Goal: Transaction & Acquisition: Purchase product/service

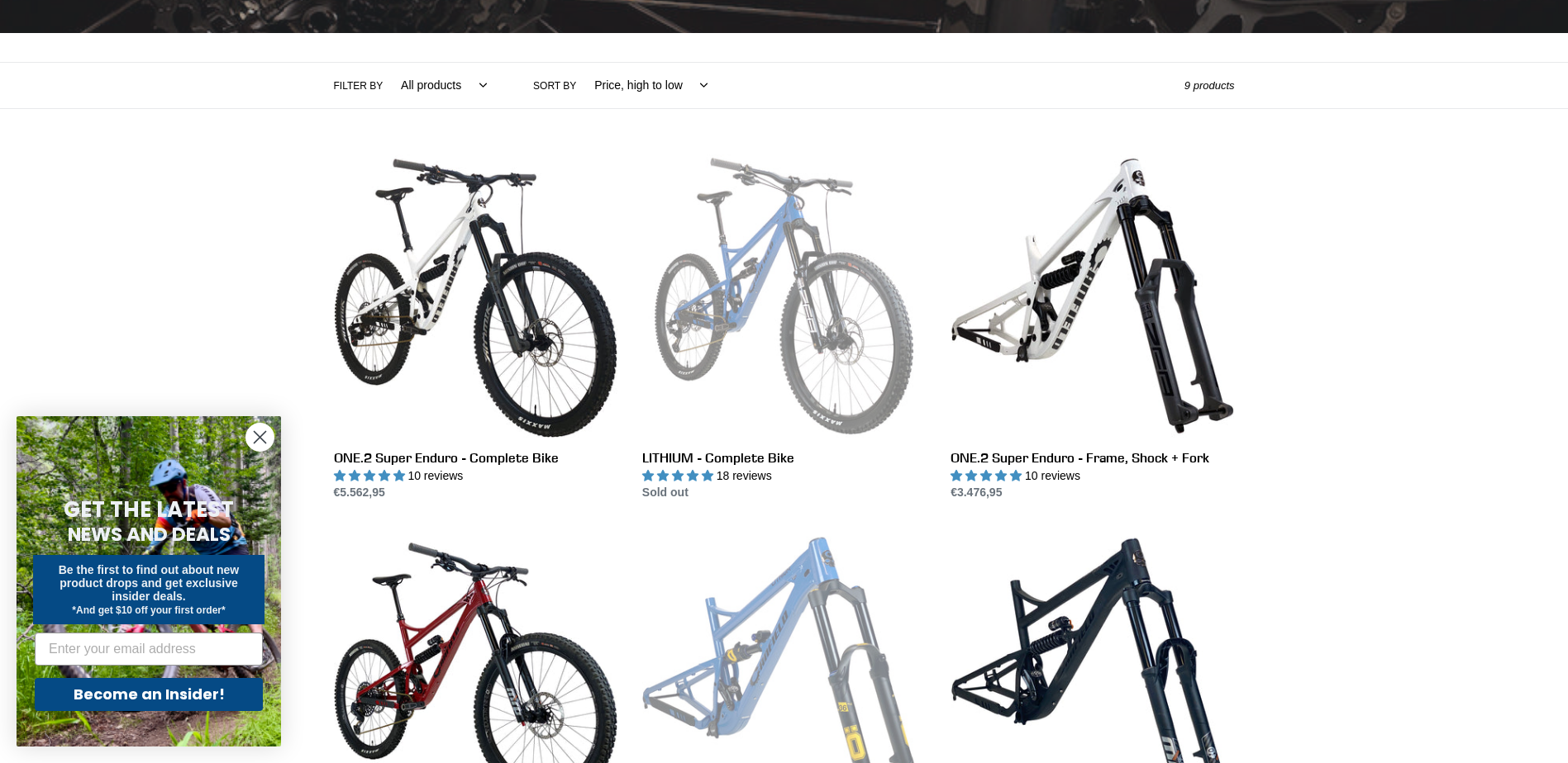
scroll to position [331, 0]
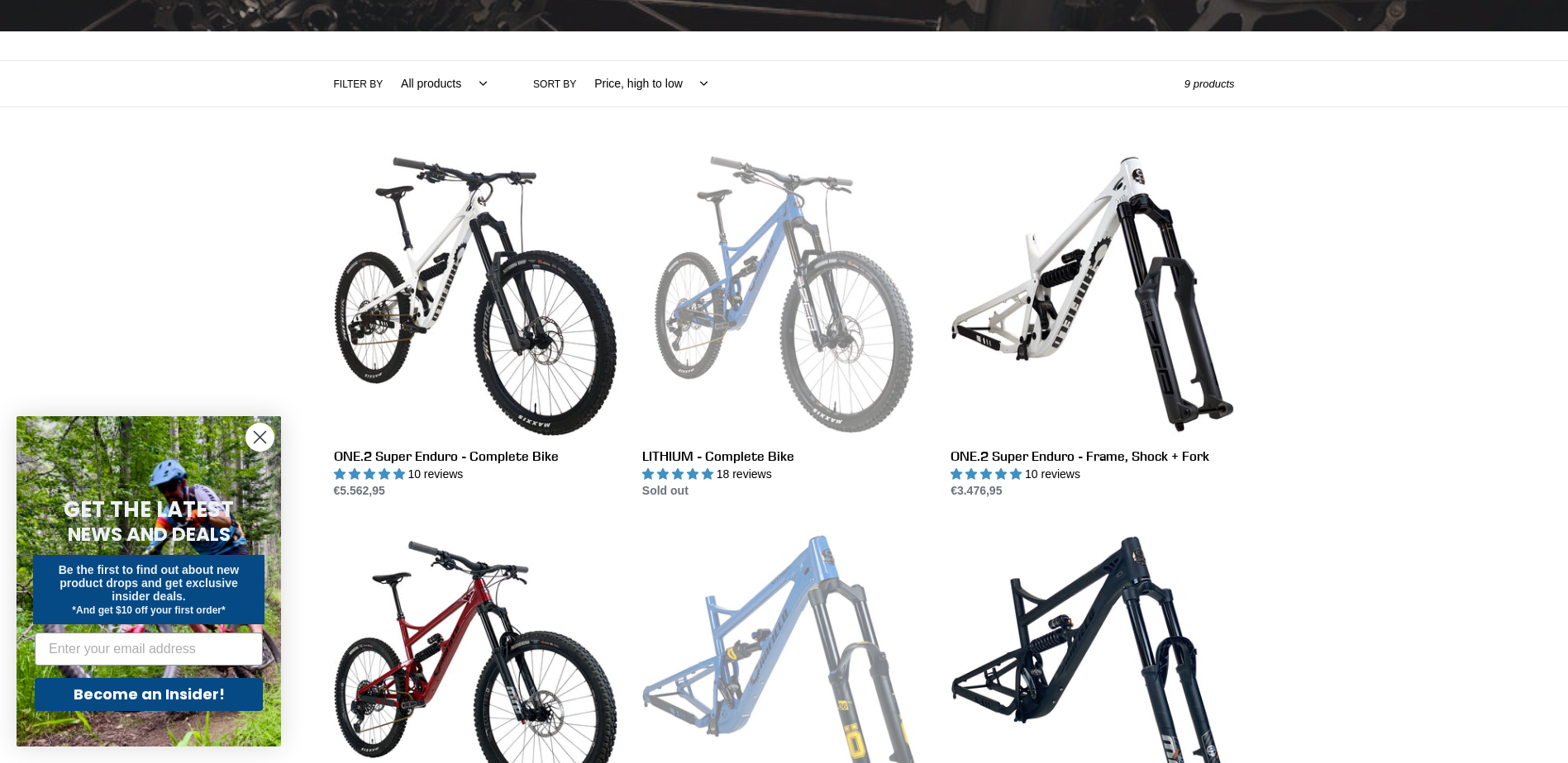
click at [255, 443] on icon "Close dialog" at bounding box center [260, 438] width 11 height 11
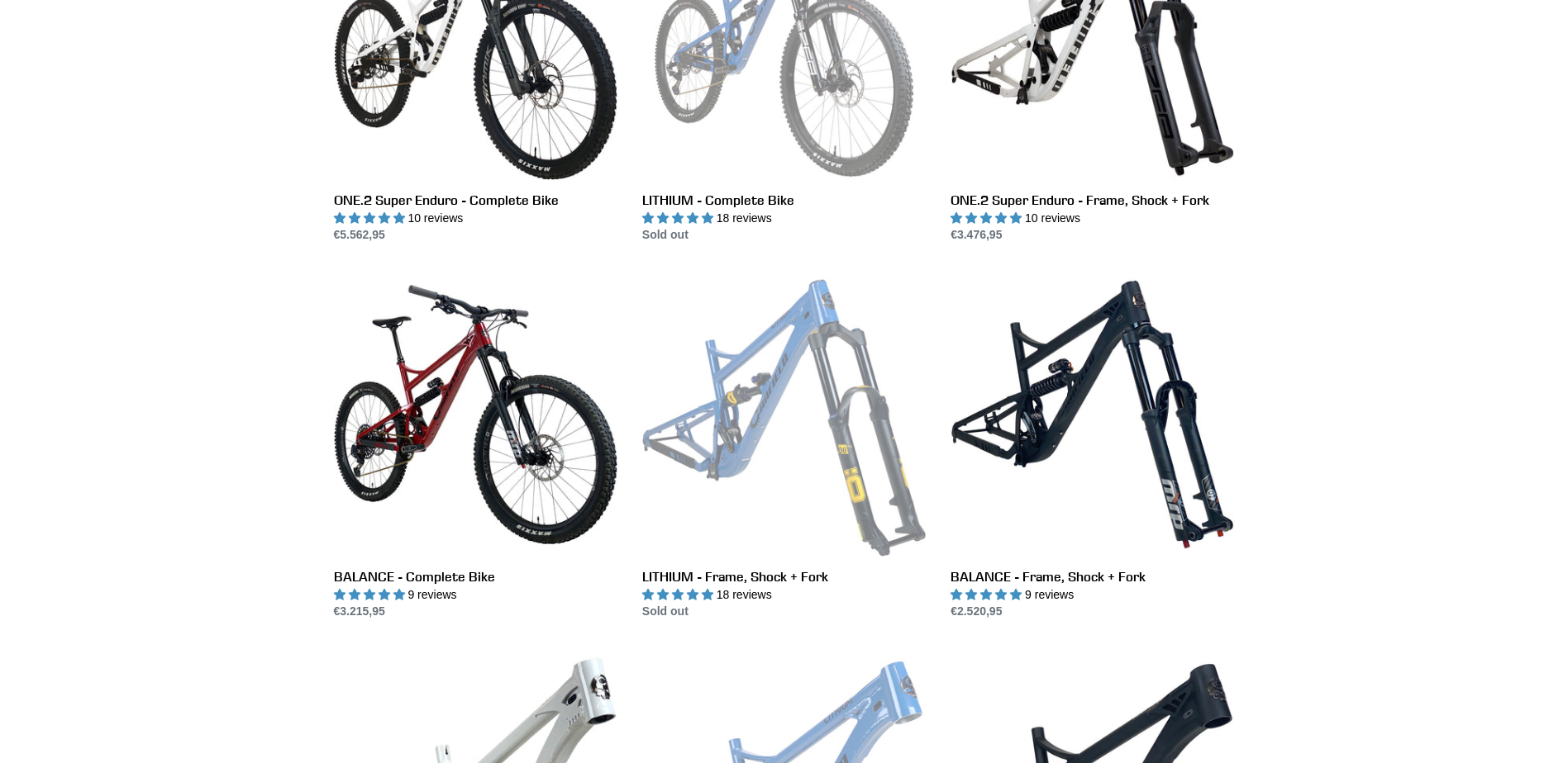
scroll to position [826, 0]
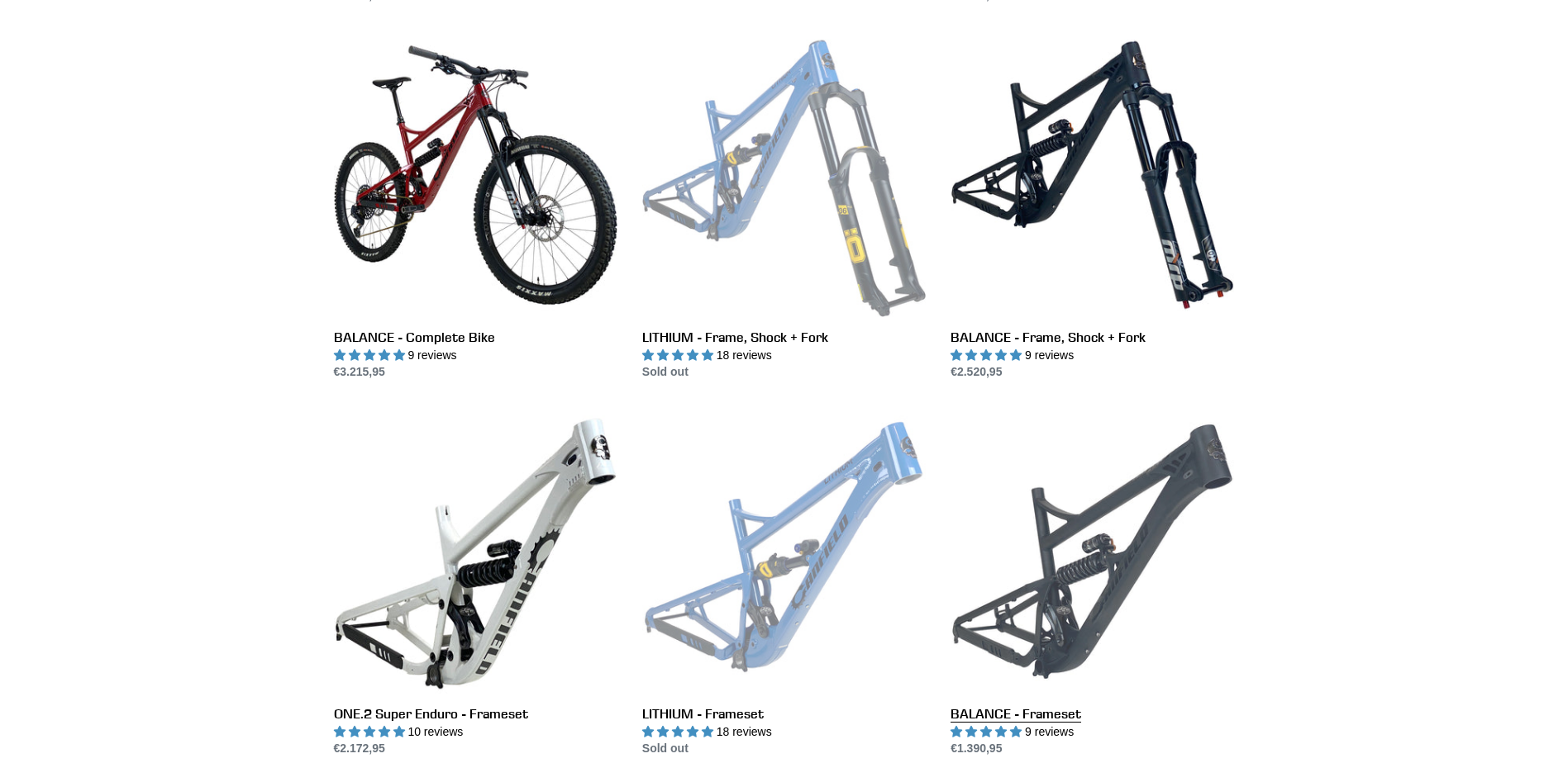
click at [1096, 602] on link "BALANCE - Frameset" at bounding box center [1092, 583] width 283 height 348
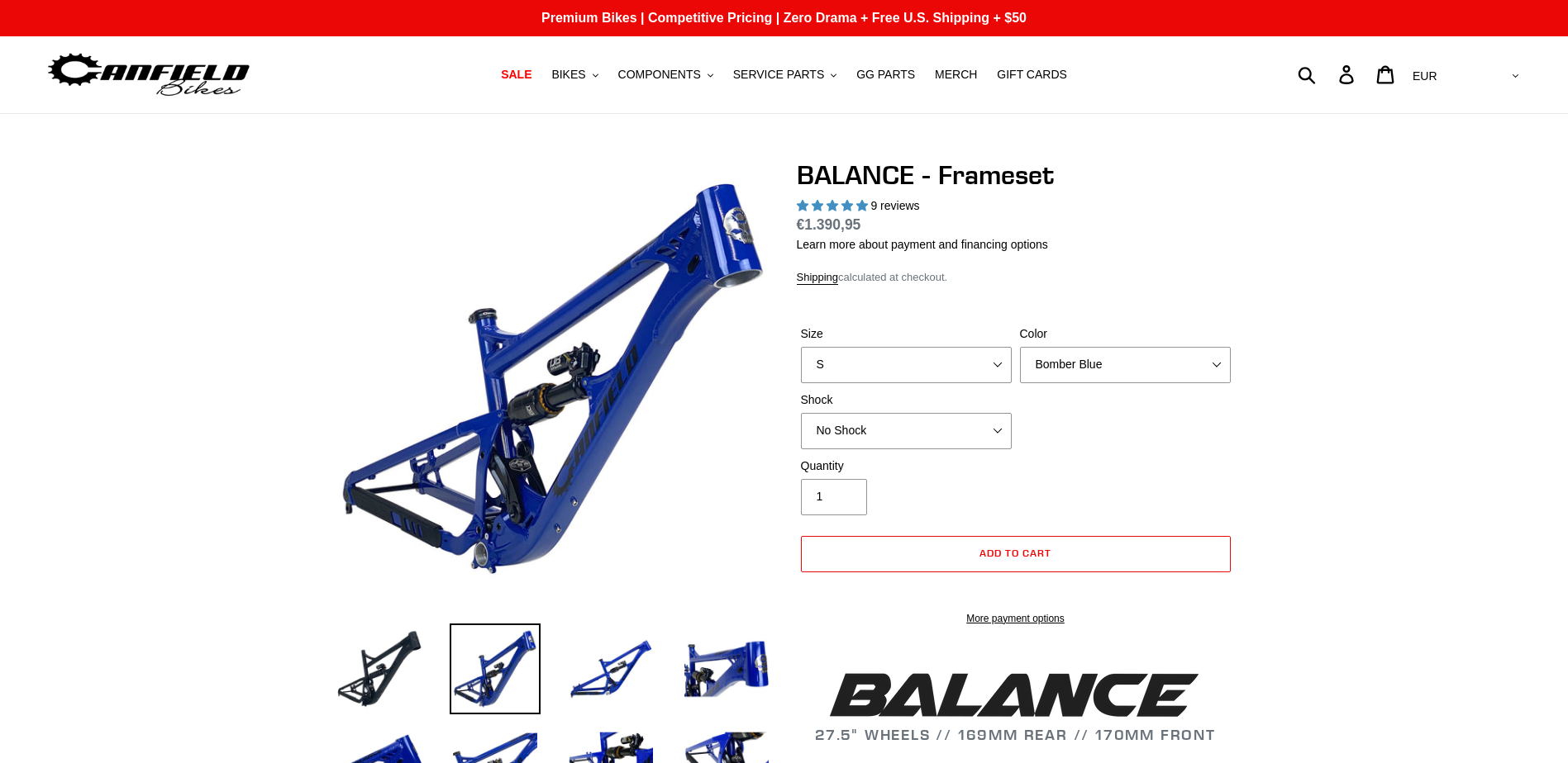
select select "highest-rating"
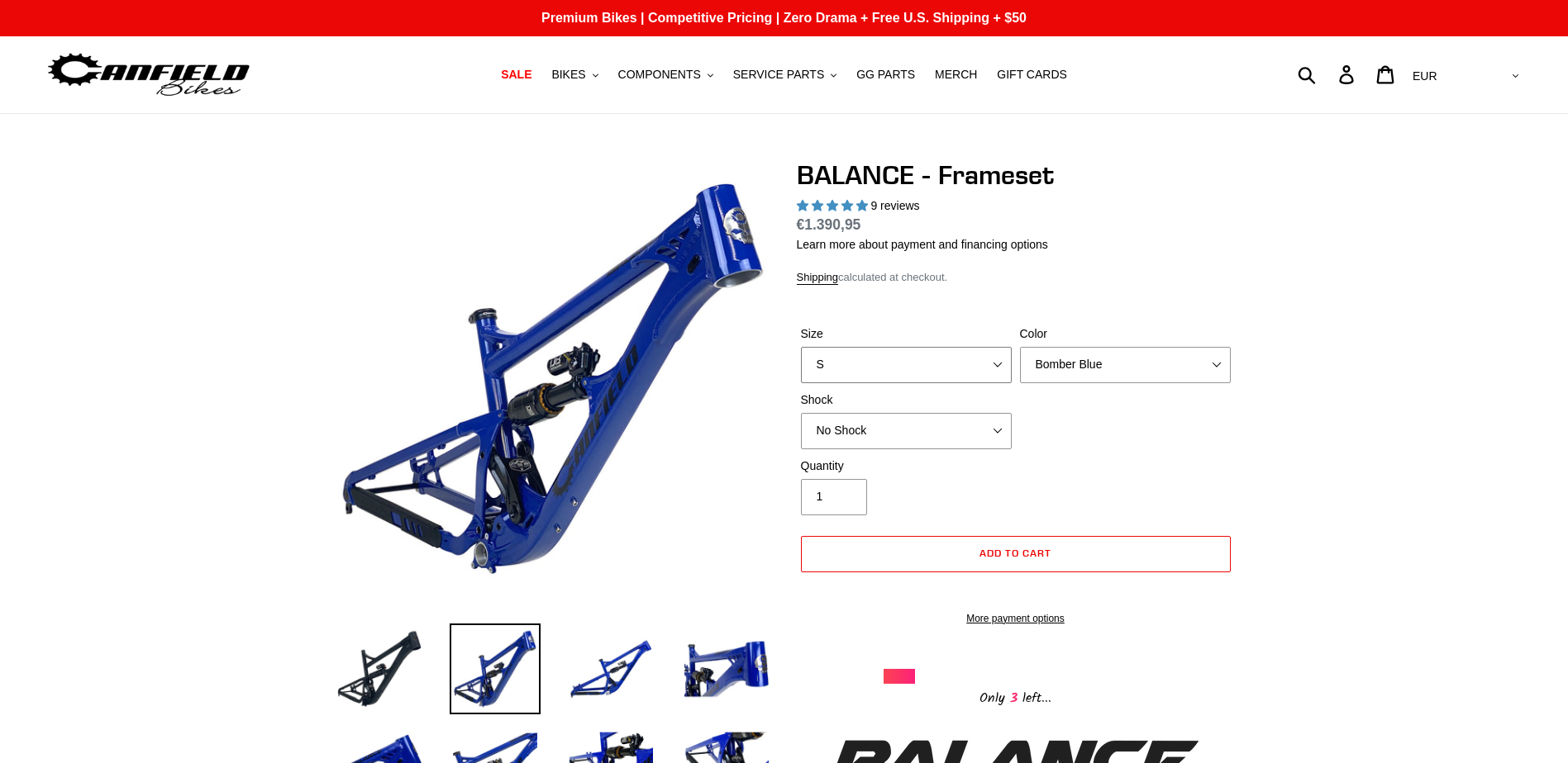
click at [961, 367] on select "S M L XL" at bounding box center [906, 365] width 211 height 36
select select "L"
click at [801, 347] on select "S M L XL" at bounding box center [906, 365] width 211 height 36
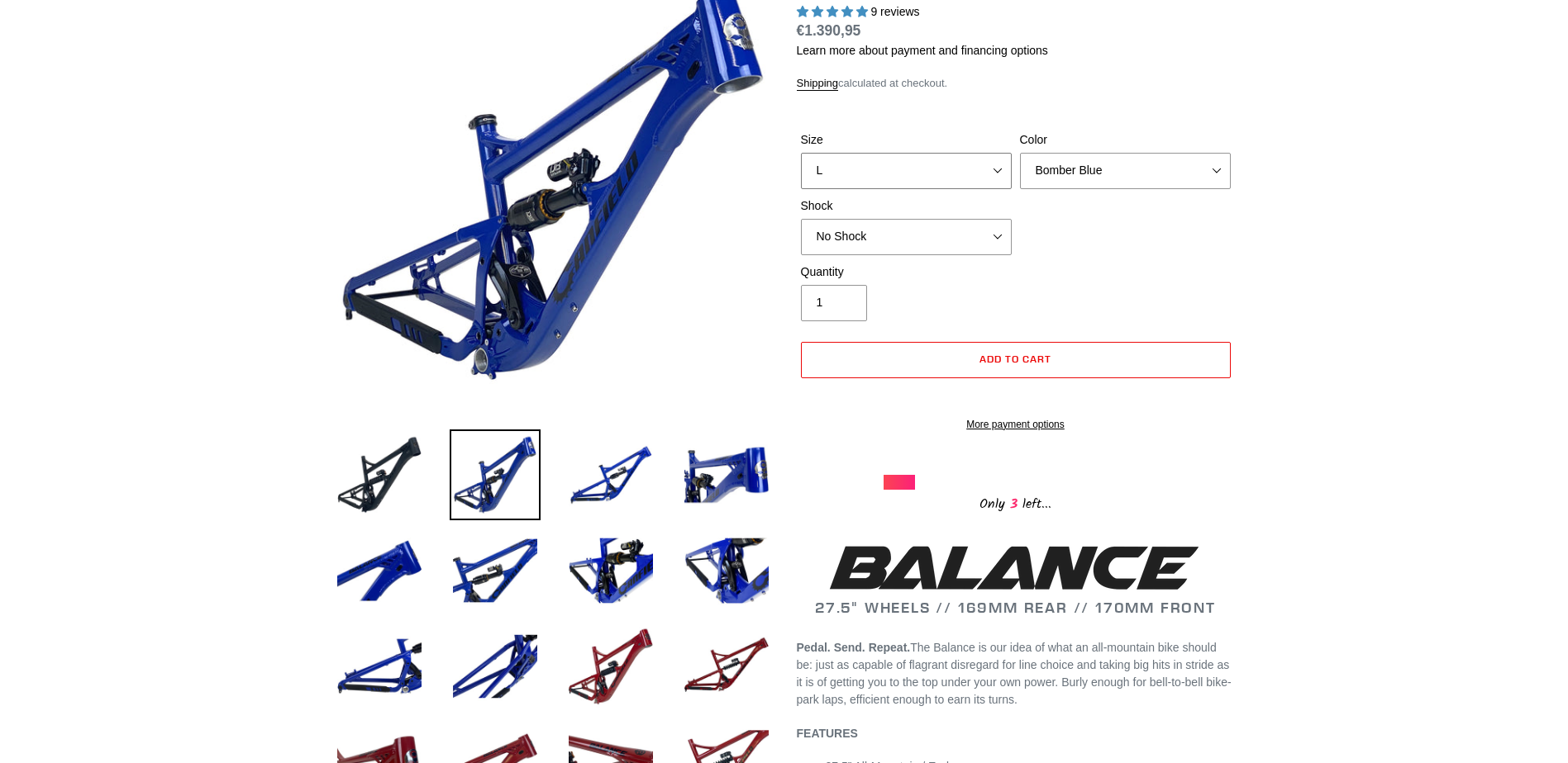
scroll to position [165, 0]
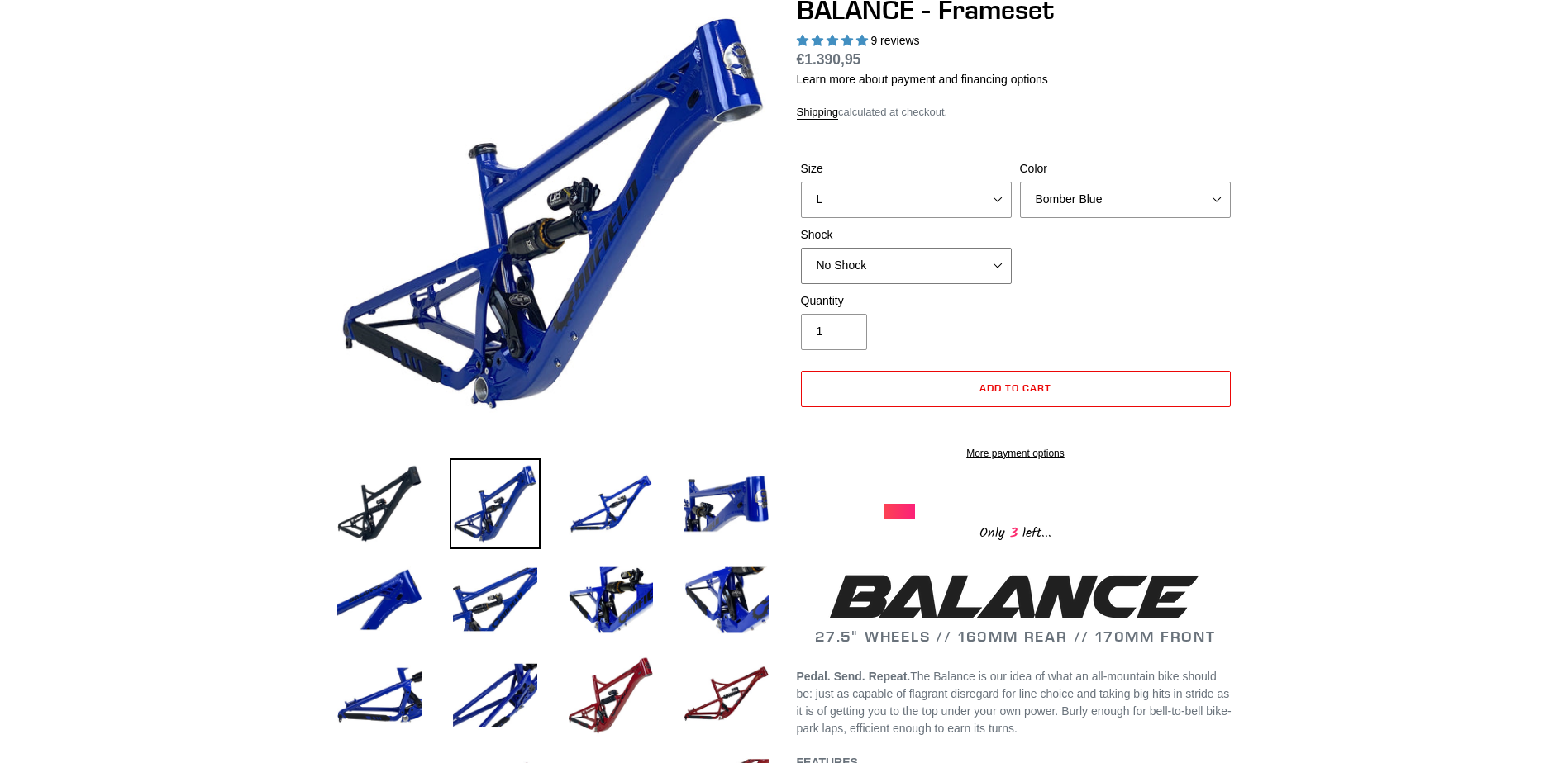
click at [998, 265] on select "No Shock Cane Creek Kitsuma Air Öhlins TTX2 Air EXT Storia V3-S" at bounding box center [906, 266] width 211 height 36
click at [801, 248] on select "No Shock Cane Creek Kitsuma Air Öhlins TTX2 Air EXT Storia V3-S" at bounding box center [906, 266] width 211 height 36
click at [934, 267] on select "No Shock Cane Creek Kitsuma Air Öhlins TTX2 Air EXT Storia V3-S" at bounding box center [906, 266] width 211 height 36
click at [801, 248] on select "No Shock Cane Creek Kitsuma Air Öhlins TTX2 Air EXT Storia V3-S" at bounding box center [906, 266] width 211 height 36
click at [896, 271] on select "No Shock Cane Creek Kitsuma Air Öhlins TTX2 Air EXT Storia V3-S" at bounding box center [906, 266] width 211 height 36
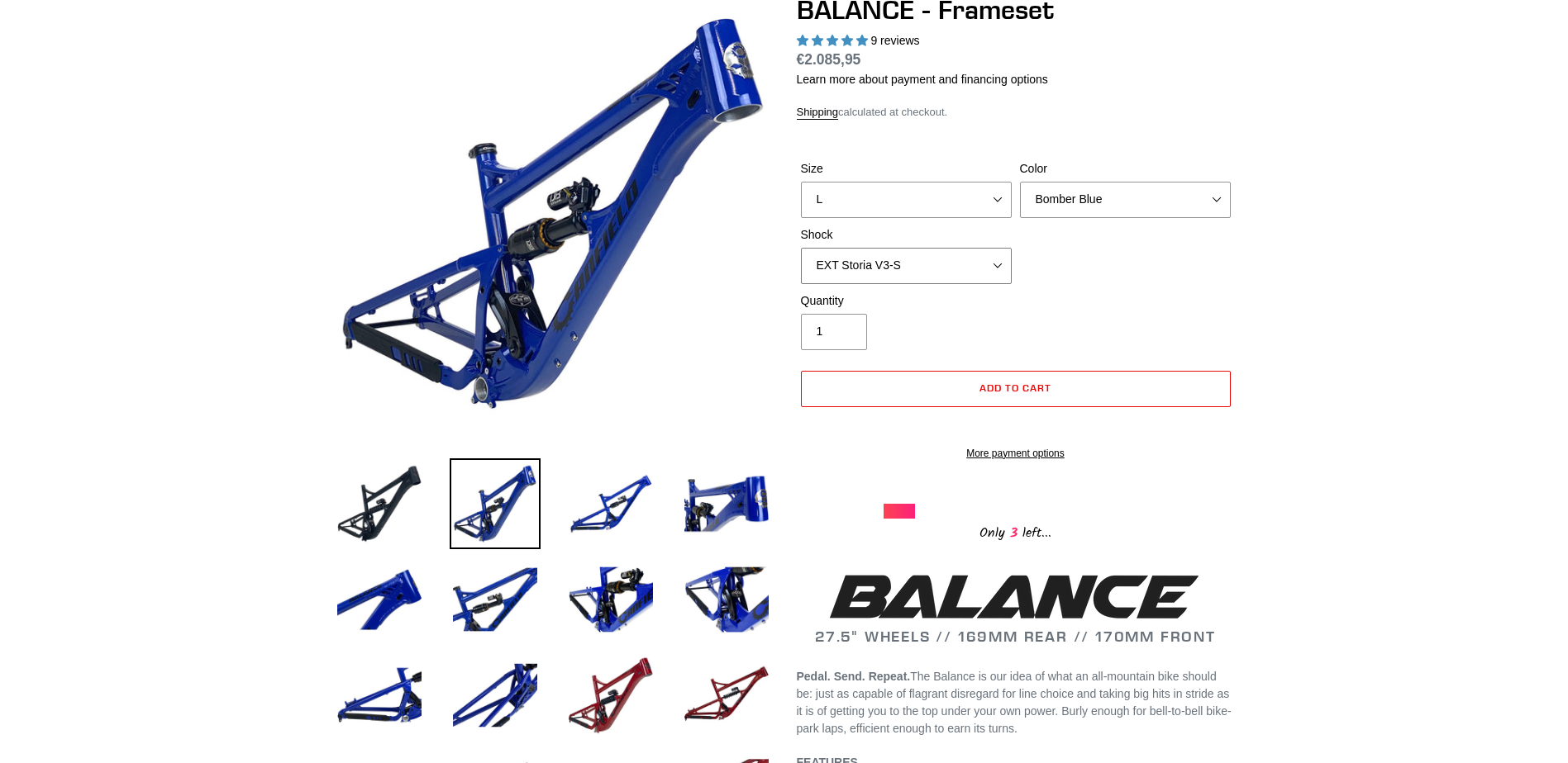
click at [801, 248] on select "No Shock Cane Creek Kitsuma Air Öhlins TTX2 Air EXT Storia V3-S" at bounding box center [906, 266] width 211 height 36
click at [951, 271] on select "No Shock Cane Creek Kitsuma Air Öhlins TTX2 Air EXT Storia V3-S" at bounding box center [906, 266] width 211 height 36
select select "Cane Creek Kitsuma Air"
click at [801, 248] on select "No Shock Cane Creek Kitsuma Air Öhlins TTX2 Air EXT Storia V3-S" at bounding box center [906, 266] width 211 height 36
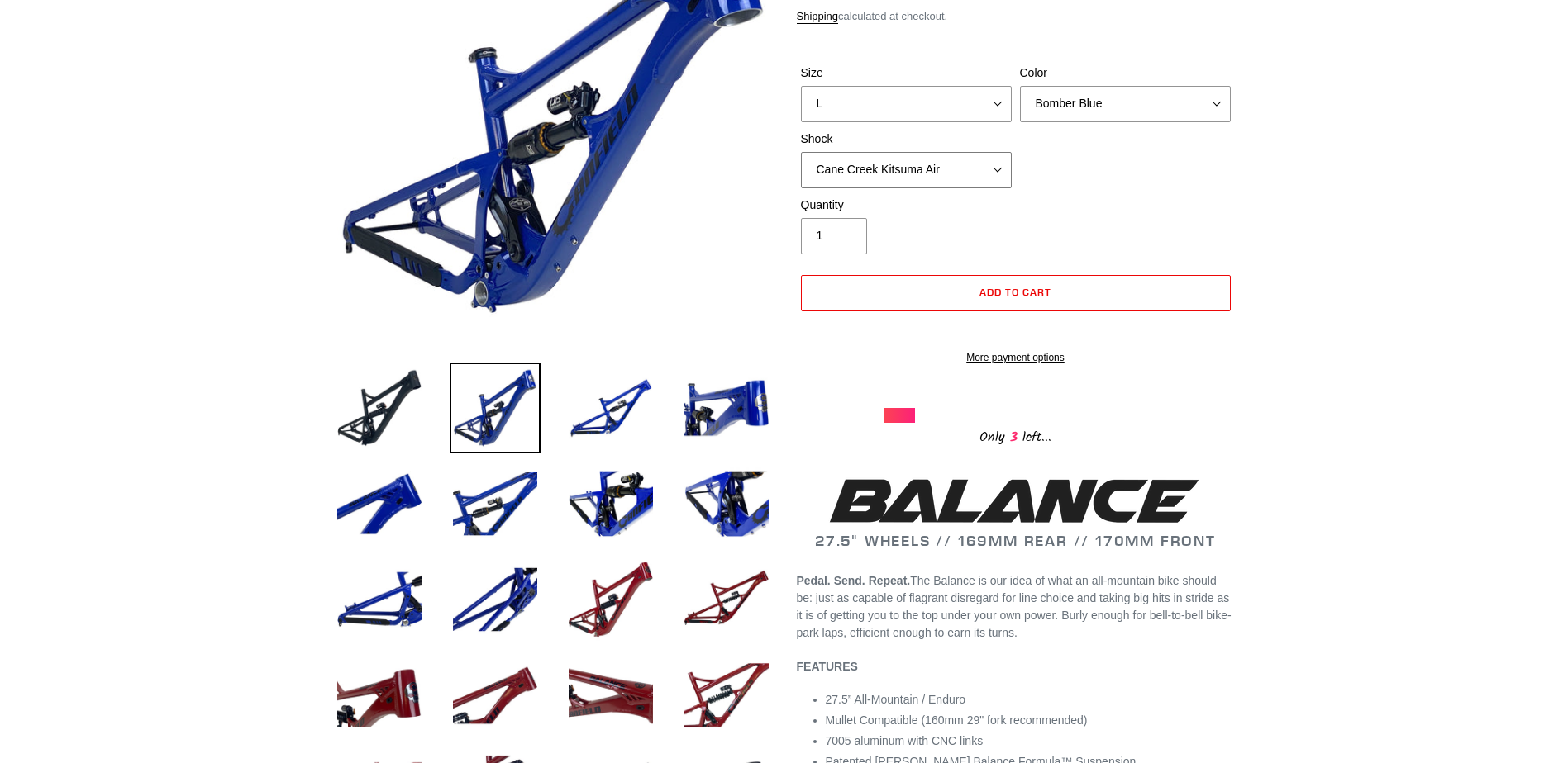
scroll to position [0, 0]
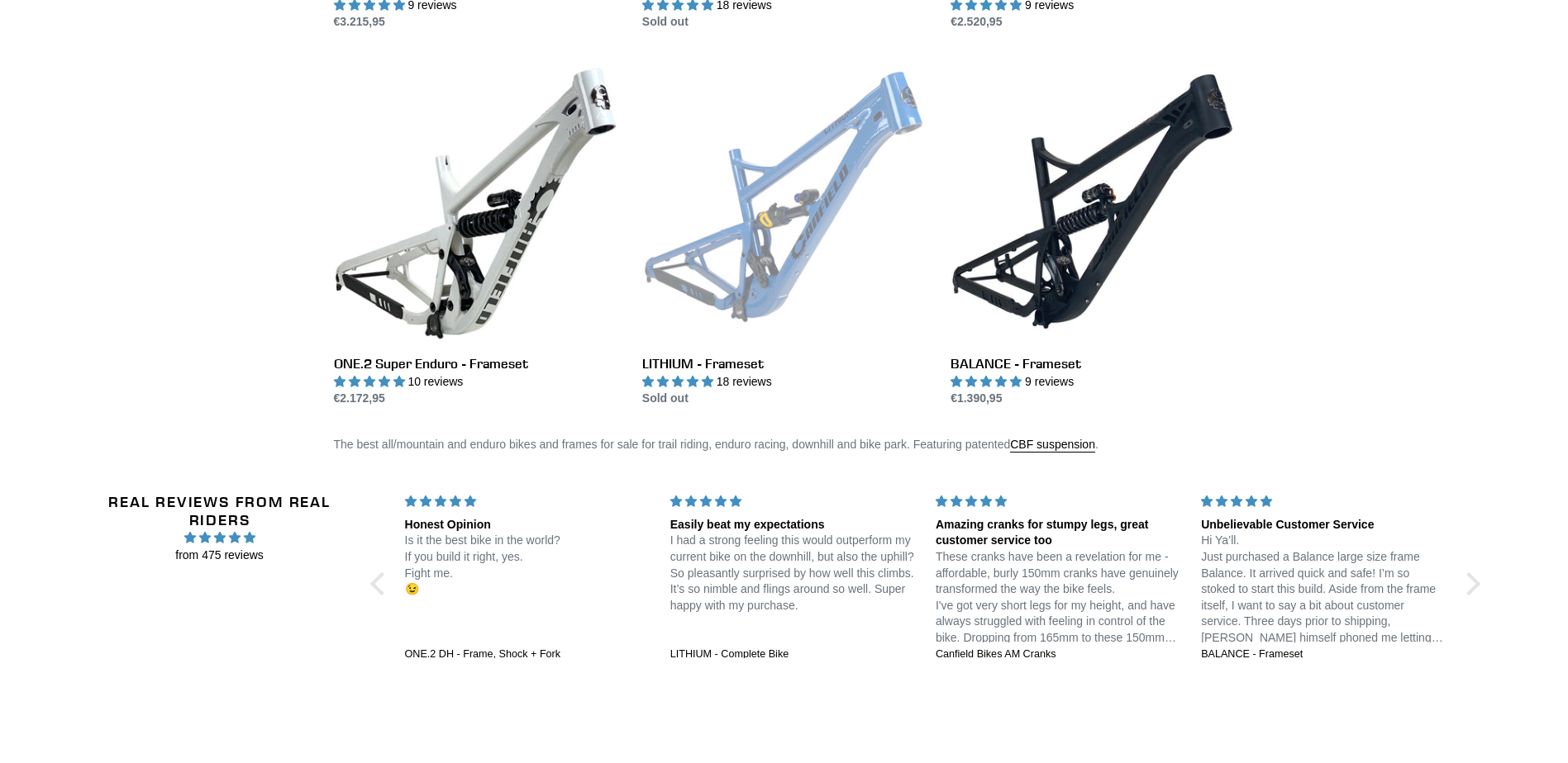
scroll to position [1157, 0]
